Goal: Communication & Community: Participate in discussion

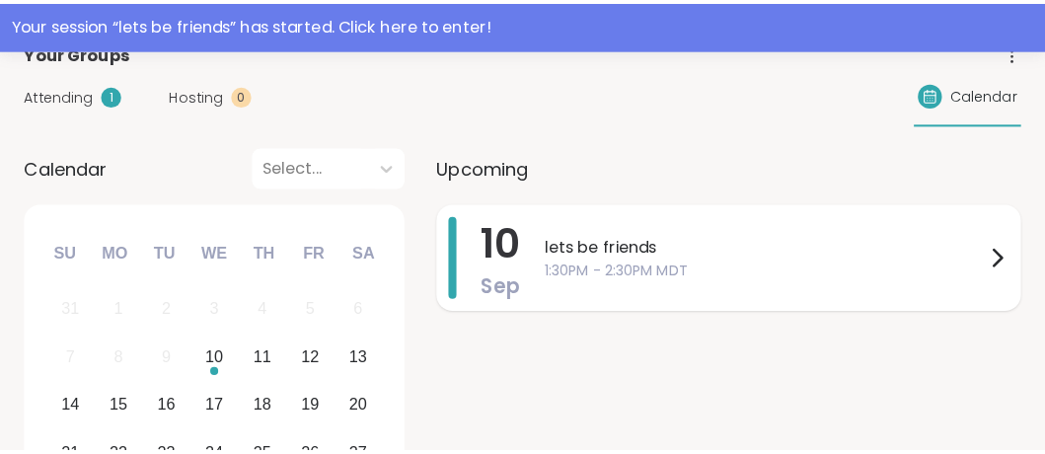
scroll to position [249, 0]
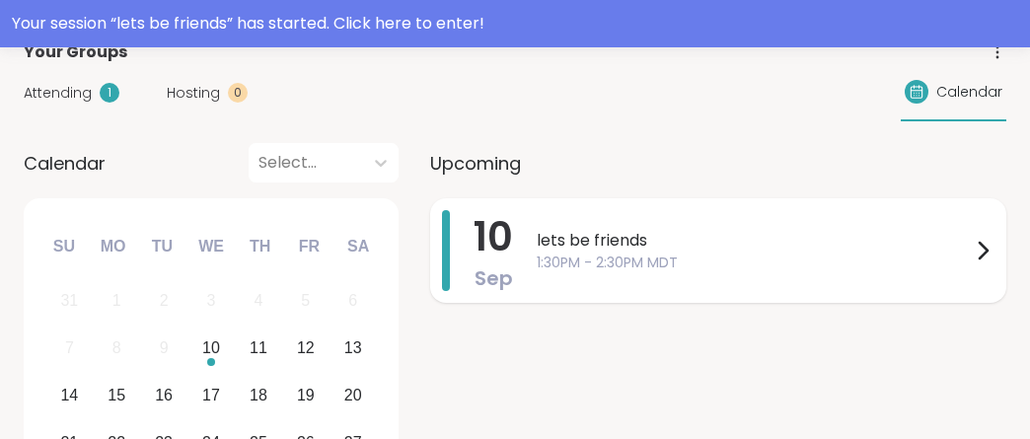
click at [584, 240] on span "lets be friends" at bounding box center [754, 241] width 434 height 24
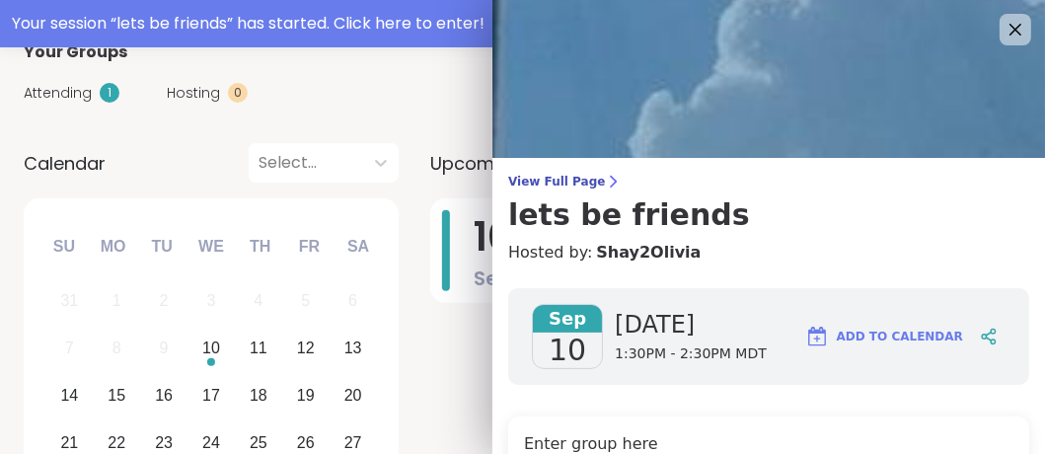
drag, startPoint x: 1009, startPoint y: 176, endPoint x: 994, endPoint y: 235, distance: 61.0
click at [994, 235] on div "View Full Page lets be friends Hosted by: Shay2Olivia" at bounding box center [768, 219] width 552 height 91
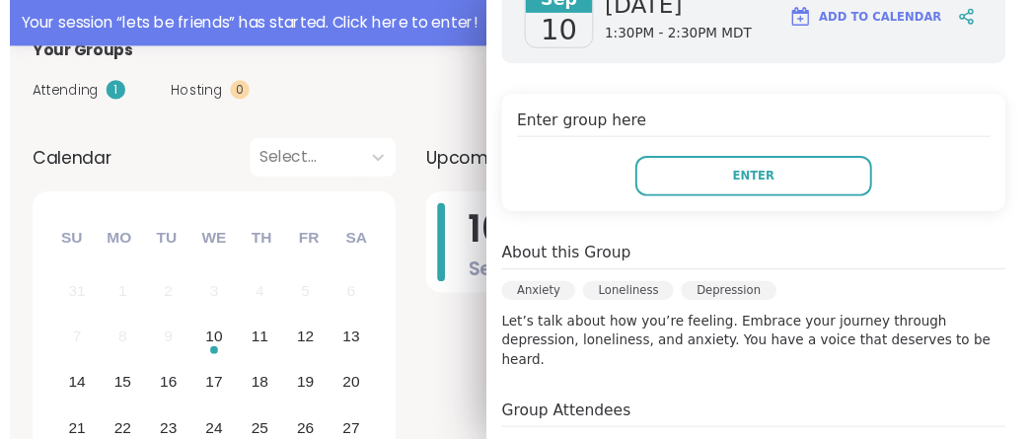
scroll to position [338, 0]
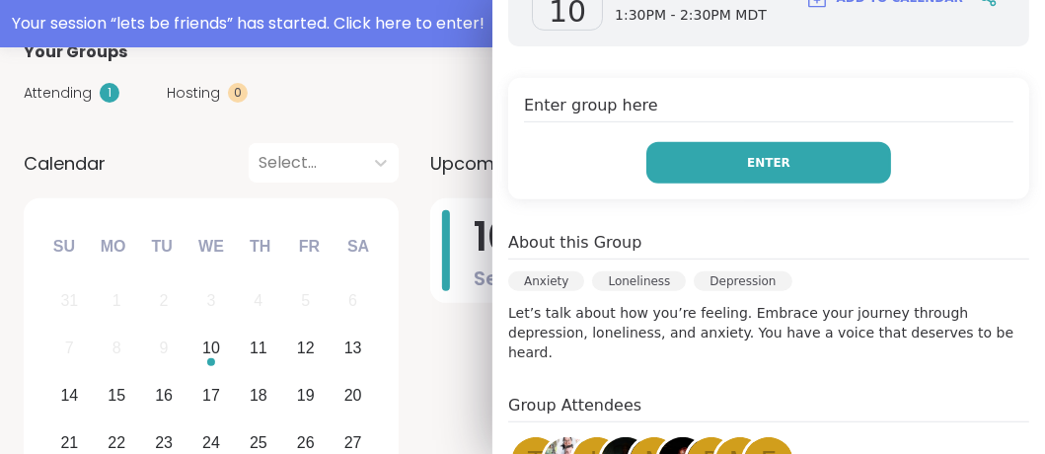
click at [773, 156] on button "Enter" at bounding box center [768, 162] width 245 height 41
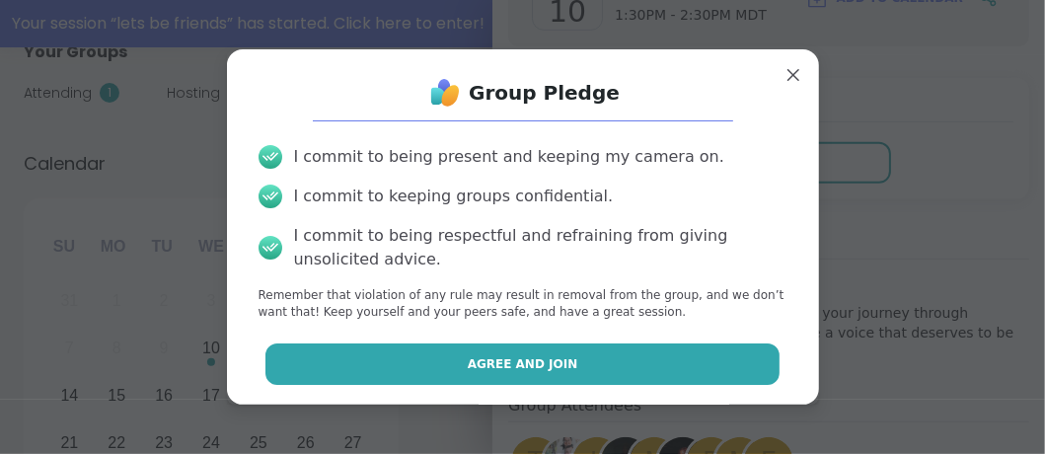
click at [578, 366] on button "Agree and Join" at bounding box center [522, 363] width 514 height 41
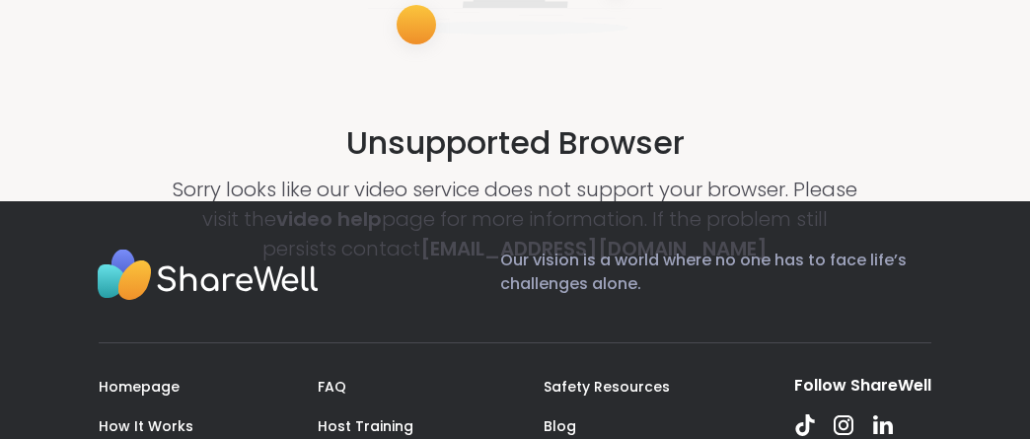
scroll to position [299, 0]
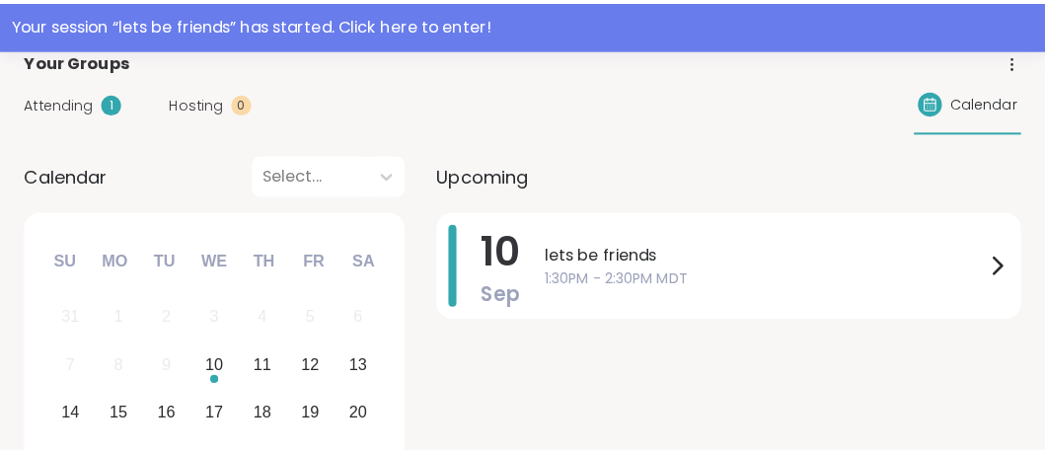
scroll to position [247, 0]
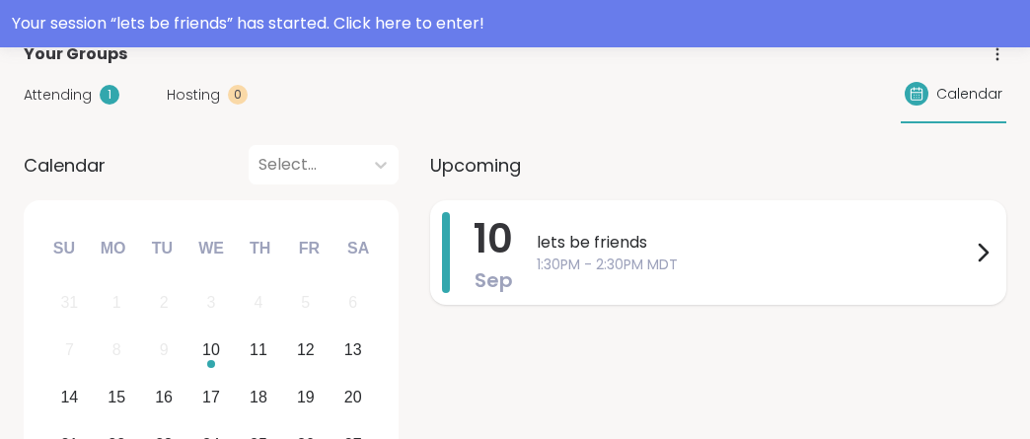
click at [609, 247] on span "lets be friends" at bounding box center [754, 243] width 434 height 24
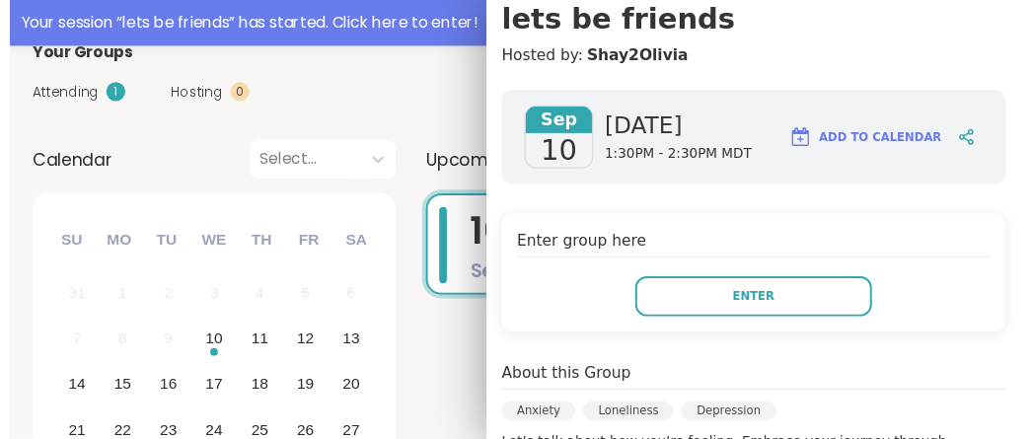
scroll to position [231, 0]
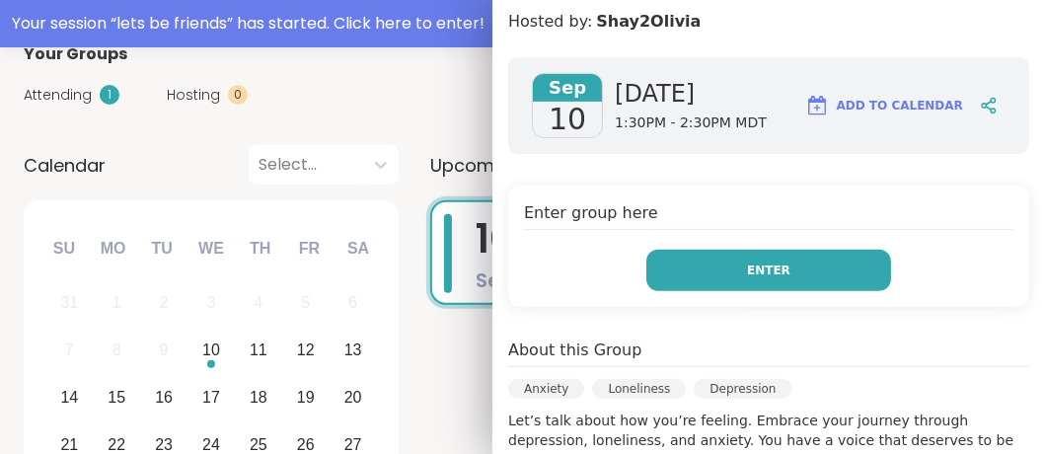
click at [815, 277] on button "Enter" at bounding box center [768, 270] width 245 height 41
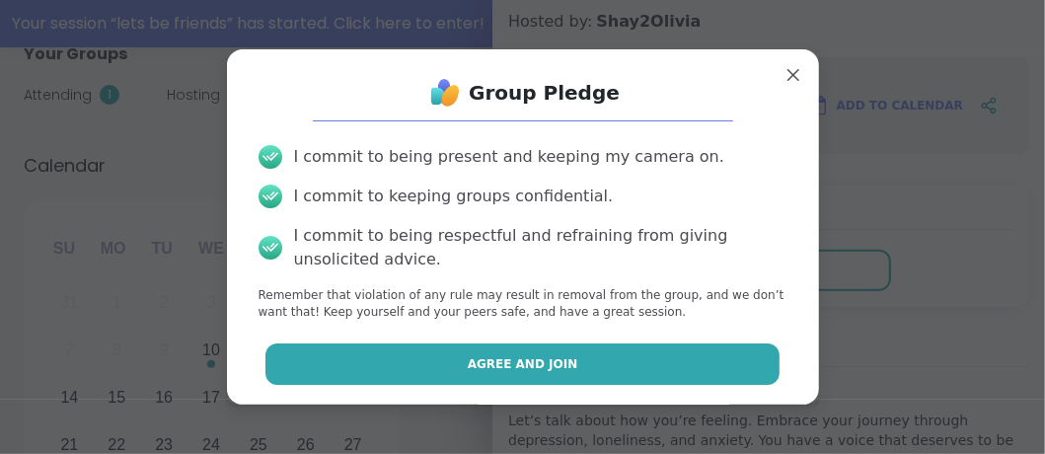
click at [531, 356] on span "Agree and Join" at bounding box center [523, 364] width 110 height 18
